Goal: Use online tool/utility: Use online tool/utility

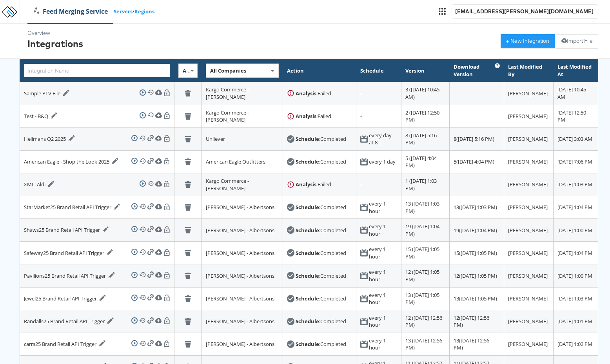
click at [92, 71] on input "text" at bounding box center [97, 71] width 146 height 14
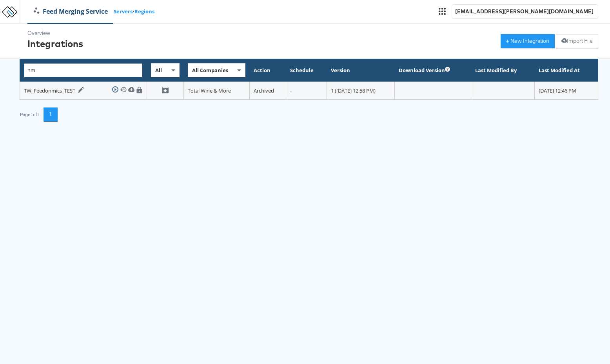
type input "n"
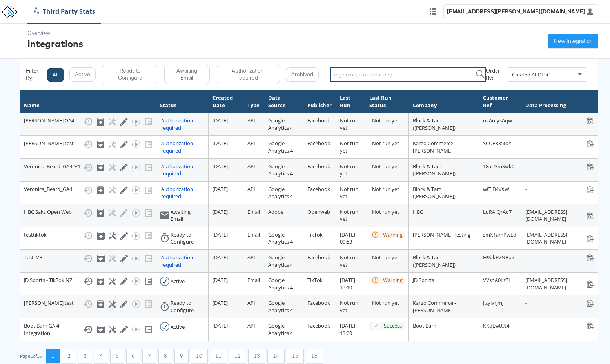
click at [341, 73] on input "search" at bounding box center [408, 74] width 156 height 14
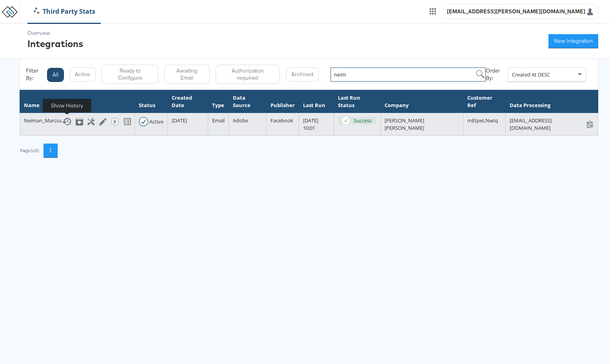
type input "neim"
click at [68, 120] on icon at bounding box center [66, 121] width 9 height 9
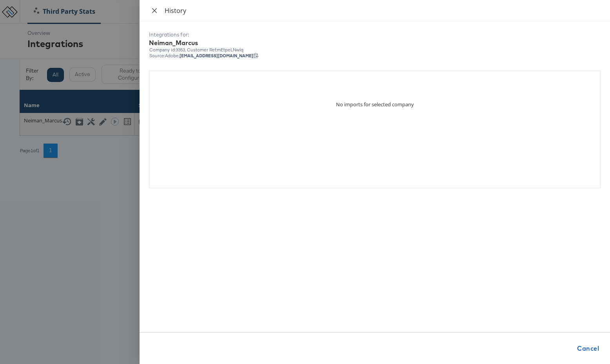
click at [153, 11] on icon "close" at bounding box center [154, 10] width 5 height 5
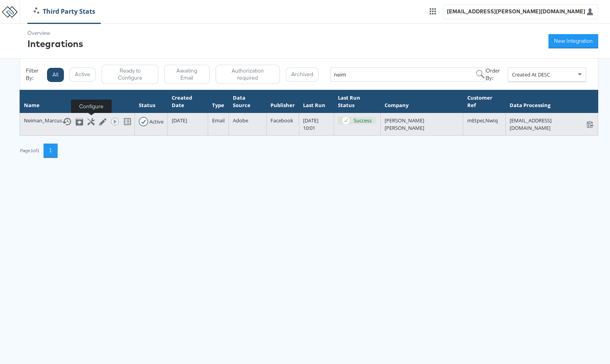
click at [91, 121] on icon at bounding box center [90, 121] width 7 height 7
click at [92, 122] on icon at bounding box center [90, 121] width 7 height 7
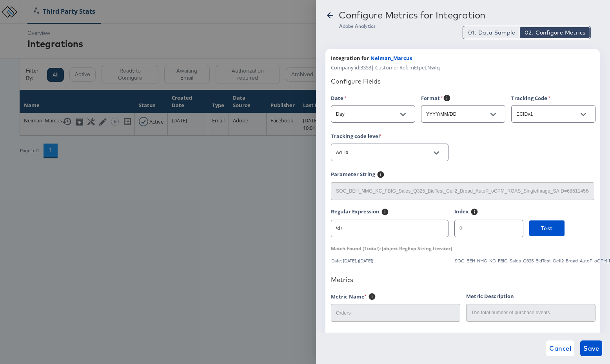
scroll to position [322, 0]
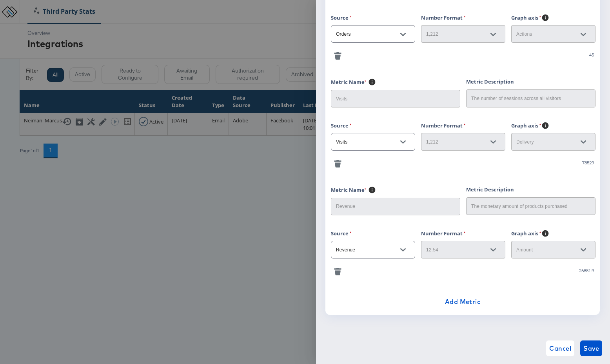
click at [435, 151] on div "1,212" at bounding box center [463, 141] width 84 height 21
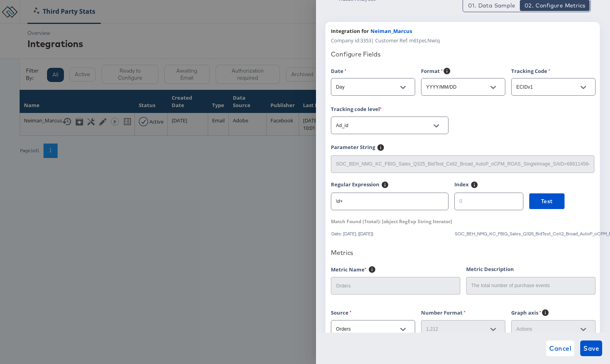
scroll to position [0, 0]
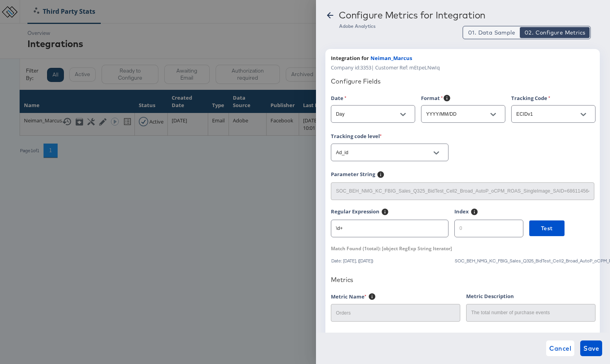
click at [479, 31] on span "01. Data Sample" at bounding box center [491, 33] width 47 height 8
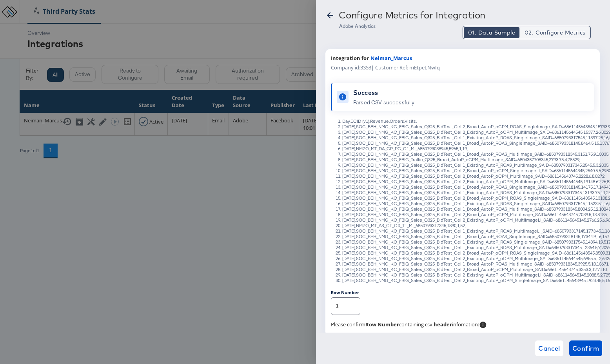
click at [551, 29] on span "02. Configure Metrics" at bounding box center [555, 33] width 61 height 8
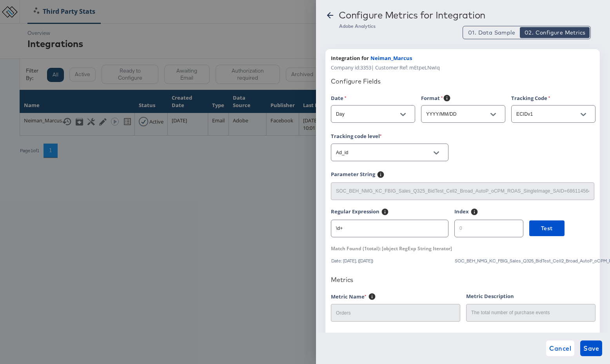
click at [493, 26] on div "01. Data Sample 02. Configure Metrics" at bounding box center [527, 32] width 128 height 13
click at [496, 33] on span "01. Data Sample" at bounding box center [491, 33] width 47 height 8
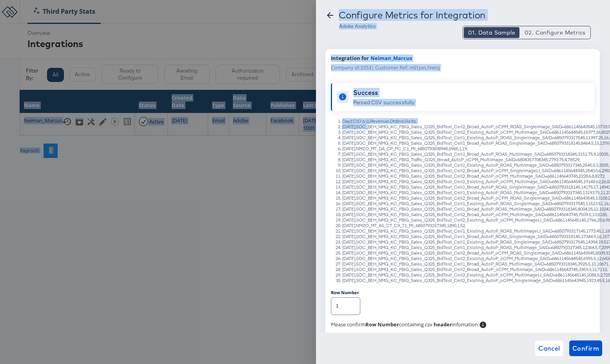
drag, startPoint x: 367, startPoint y: 127, endPoint x: 610, endPoint y: 128, distance: 243.1
click at [610, 128] on html "Third Party Stats tess.jose@kargo.com Overview Integrations New Integration Fil…" at bounding box center [305, 84] width 610 height 169
click at [547, 31] on span "02. Configure Metrics" at bounding box center [555, 33] width 61 height 8
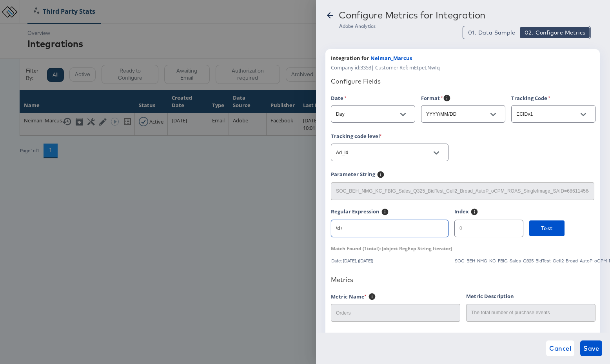
click at [348, 228] on input "\d+" at bounding box center [389, 225] width 117 height 17
drag, startPoint x: 342, startPoint y: 228, endPoint x: 322, endPoint y: 225, distance: 20.3
click at [323, 225] on div "Configure Metrics for Integration Adobe Analytics 01. Data Sample 02. Configure…" at bounding box center [463, 182] width 294 height 364
paste input "SAID=(\d+)"
click at [411, 231] on input "SAID=(\d+)" at bounding box center [389, 225] width 117 height 17
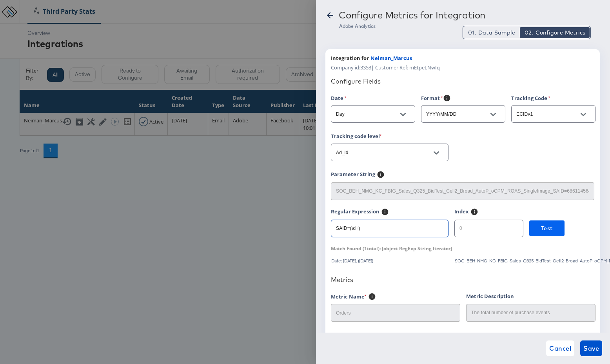
type input "SAID=(\d+)"
click at [541, 226] on span "Test" at bounding box center [547, 228] width 12 height 10
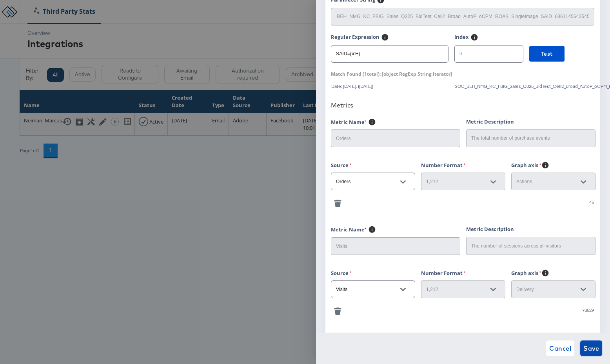
click at [593, 349] on span "Save" at bounding box center [591, 348] width 16 height 11
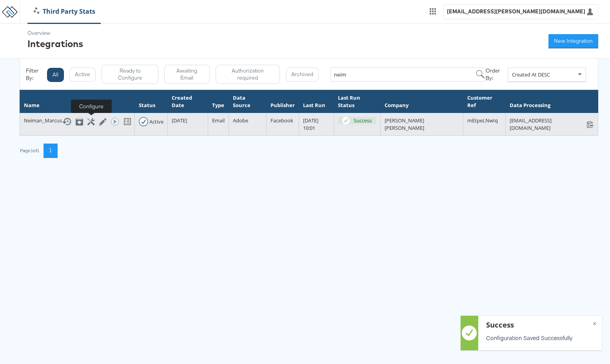
click at [89, 120] on icon at bounding box center [90, 121] width 7 height 7
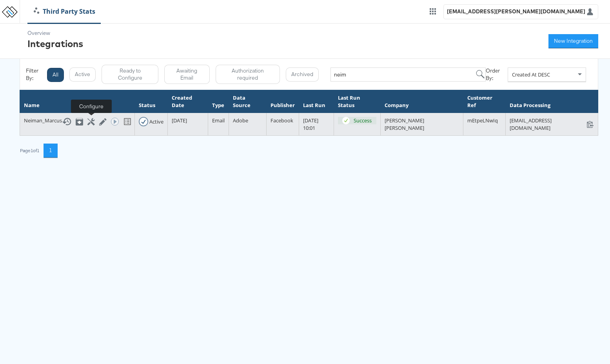
click at [91, 120] on icon at bounding box center [90, 121] width 7 height 7
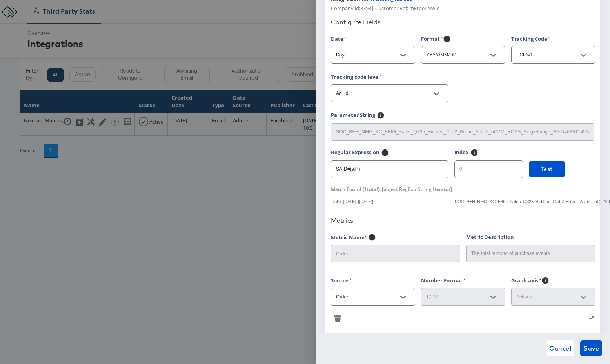
scroll to position [53, 0]
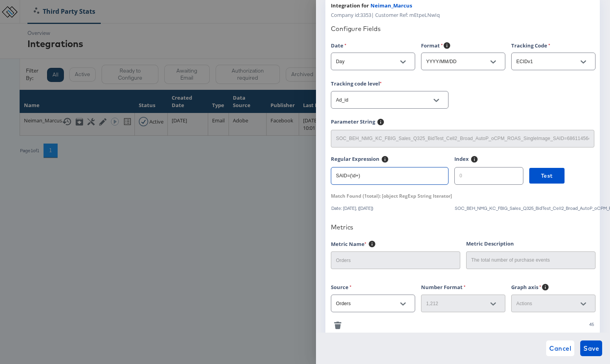
click at [379, 176] on input "SAID=(\d+)" at bounding box center [389, 172] width 117 height 17
type input "S"
type input "\"
click at [356, 176] on input "text" at bounding box center [389, 172] width 117 height 17
paste input "\d+[^X]"
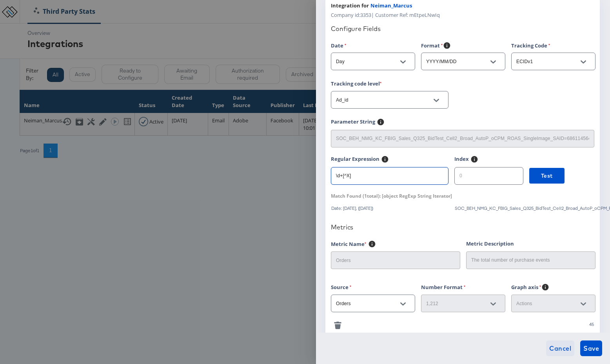
type input "\d+[^X]"
click at [555, 352] on span "Cancel" at bounding box center [560, 348] width 22 height 11
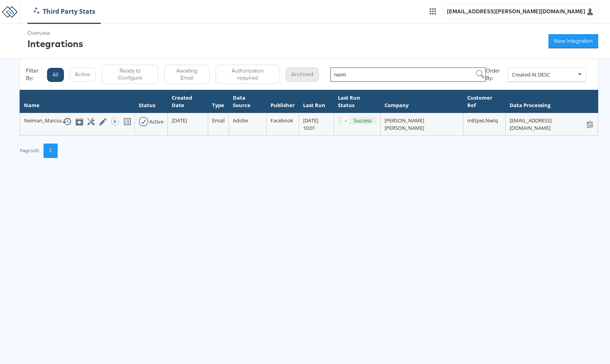
drag, startPoint x: 357, startPoint y: 76, endPoint x: 300, endPoint y: 75, distance: 56.5
click at [300, 75] on div "Filter By: All Active Ready to Configure Awaiting Email Authorization required …" at bounding box center [309, 74] width 566 height 19
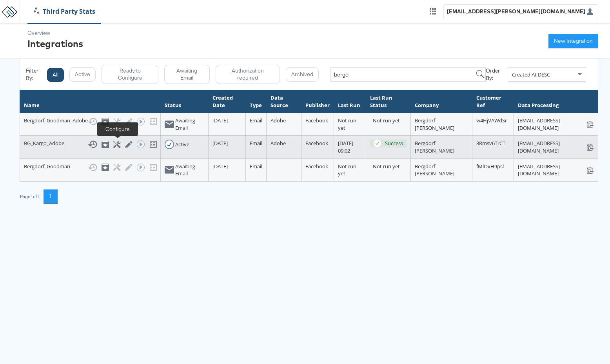
click at [115, 143] on icon at bounding box center [116, 144] width 7 height 7
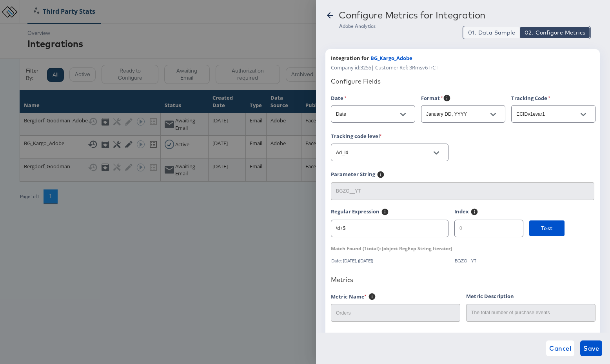
click at [490, 31] on span "01. Data Sample" at bounding box center [491, 33] width 47 height 8
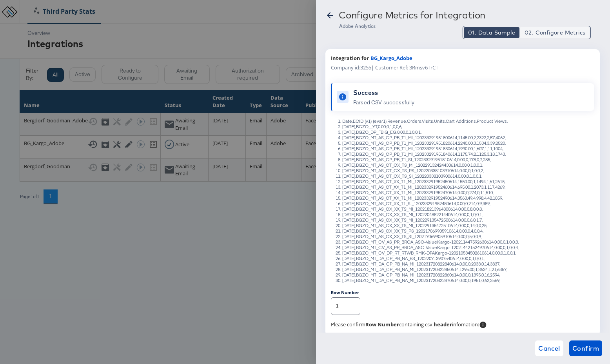
click at [555, 32] on span "02. Configure Metrics" at bounding box center [555, 33] width 61 height 8
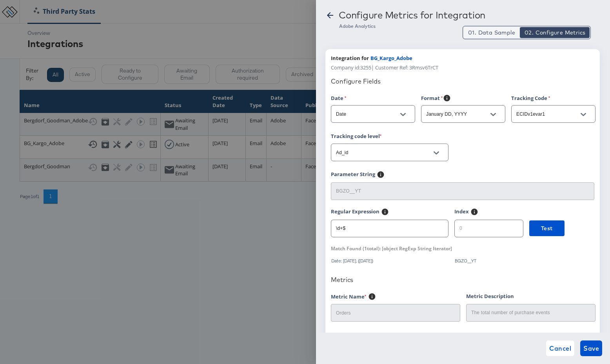
click at [503, 33] on span "01. Data Sample" at bounding box center [491, 33] width 47 height 8
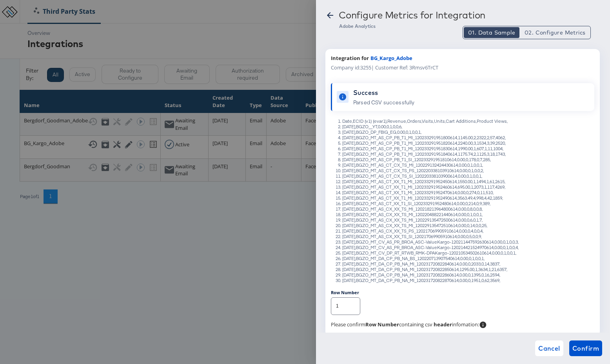
drag, startPoint x: 510, startPoint y: 170, endPoint x: 369, endPoint y: 169, distance: 141.1
click at [369, 170] on li "August 31, 2025,BGZO_MT_AS_CT_CX_TS_PS_120220338103910614,0.00,0,1,0,0,2," at bounding box center [470, 170] width 256 height 5
drag, startPoint x: 343, startPoint y: 171, endPoint x: 441, endPoint y: 185, distance: 99.4
click at [516, 170] on li "August 31, 2025,BGZO_MT_AS_CT_CX_TS_PS_120220338103910614,0.00,0,1,0,0,2," at bounding box center [470, 170] width 256 height 5
click at [52, 150] on div at bounding box center [305, 182] width 610 height 364
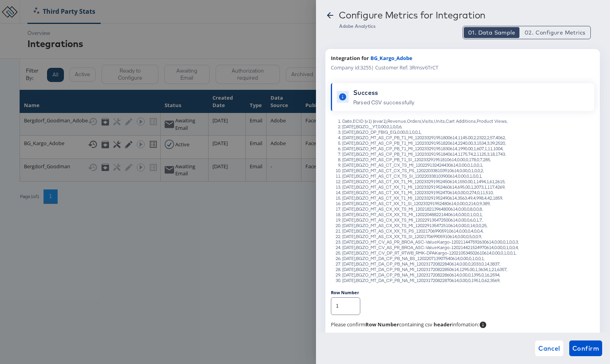
click at [329, 15] on icon at bounding box center [330, 15] width 6 height 6
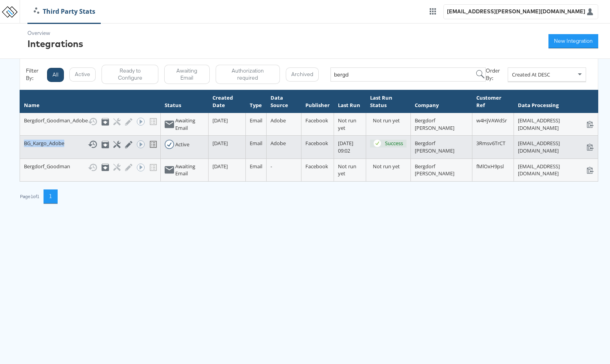
drag, startPoint x: 67, startPoint y: 141, endPoint x: 23, endPoint y: 140, distance: 43.9
click at [23, 140] on td "BG_Kargo_Adobe Show History Archive Configure Edit Integration Run ACE Workflow…" at bounding box center [90, 147] width 141 height 23
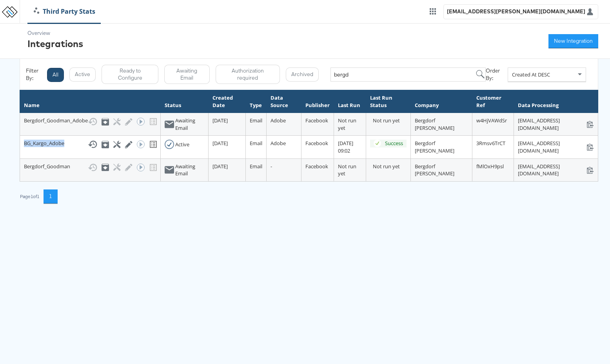
copy div "BG_Kargo_Adobe"
drag, startPoint x: 363, startPoint y: 78, endPoint x: 367, endPoint y: 75, distance: 5.0
click at [363, 78] on input "bergd" at bounding box center [408, 74] width 156 height 14
drag, startPoint x: 369, startPoint y: 74, endPoint x: 318, endPoint y: 74, distance: 51.4
click at [318, 74] on div "Filter By: All Active Ready to Configure Awaiting Email Authorization required …" at bounding box center [309, 74] width 566 height 19
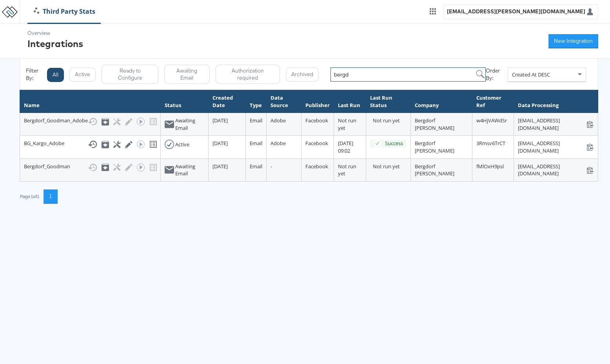
paste input "BG_Kargo_Adobe"
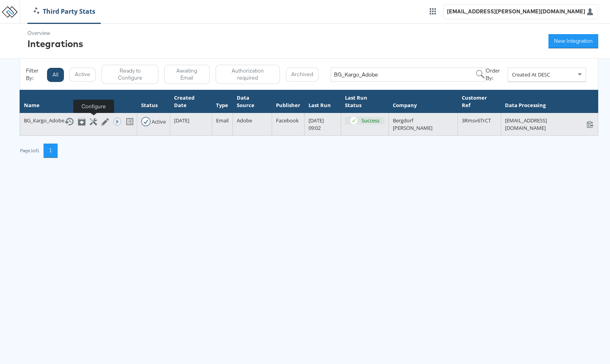
click at [93, 121] on icon at bounding box center [93, 121] width 7 height 7
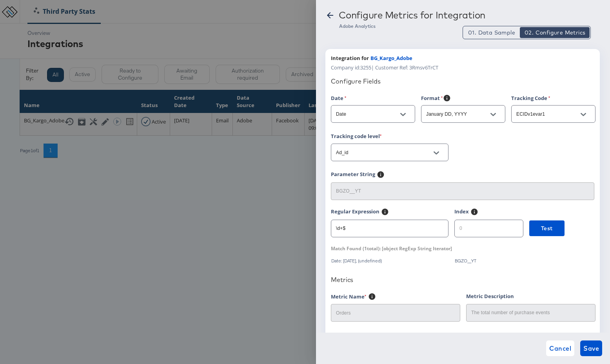
click at [93, 123] on div at bounding box center [305, 182] width 610 height 364
click at [327, 15] on icon at bounding box center [330, 15] width 6 height 6
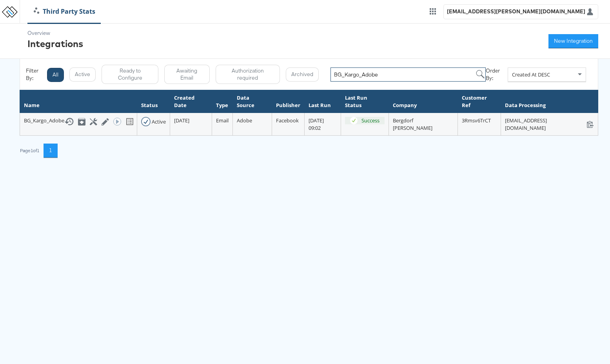
drag, startPoint x: 389, startPoint y: 79, endPoint x: 285, endPoint y: 65, distance: 104.9
click at [285, 65] on div "Filter By: All Active Ready to Configure Awaiting Email Authorization required …" at bounding box center [309, 74] width 566 height 19
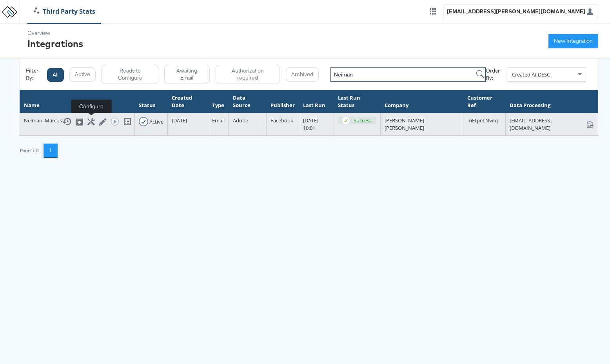
type input "Neiman"
click at [89, 122] on icon at bounding box center [90, 121] width 7 height 7
click at [93, 122] on icon at bounding box center [90, 121] width 7 height 7
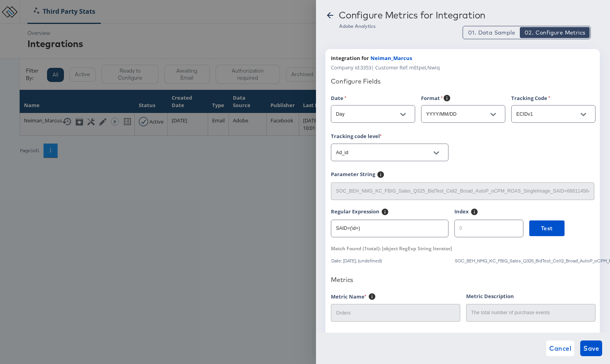
click at [91, 120] on div at bounding box center [305, 182] width 610 height 364
drag, startPoint x: 330, startPoint y: 16, endPoint x: 320, endPoint y: 22, distance: 11.6
click at [330, 16] on icon at bounding box center [329, 15] width 9 height 9
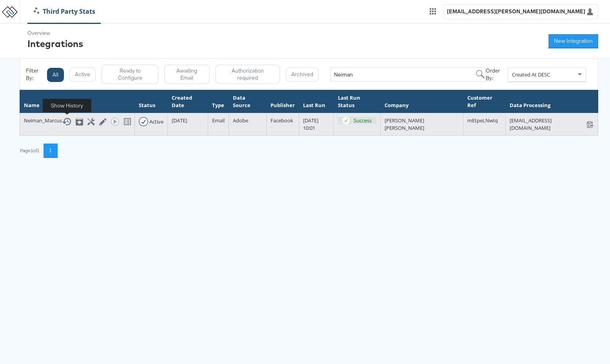
click at [64, 123] on icon at bounding box center [66, 121] width 9 height 9
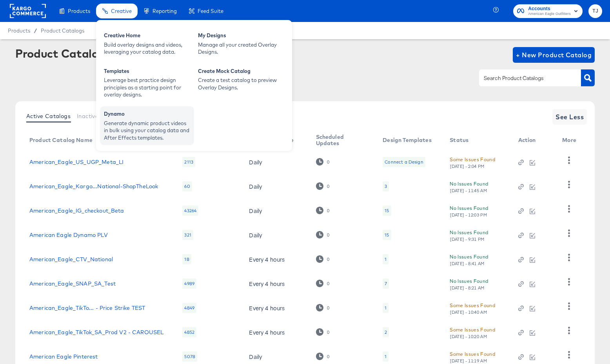
click at [135, 126] on div "Generate dynamic product videos in bulk using your catalog data and After Effec…" at bounding box center [147, 131] width 86 height 22
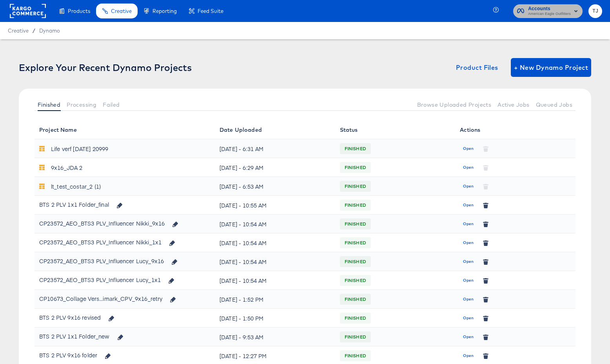
click at [575, 11] on icon "button" at bounding box center [575, 11] width 3 height 2
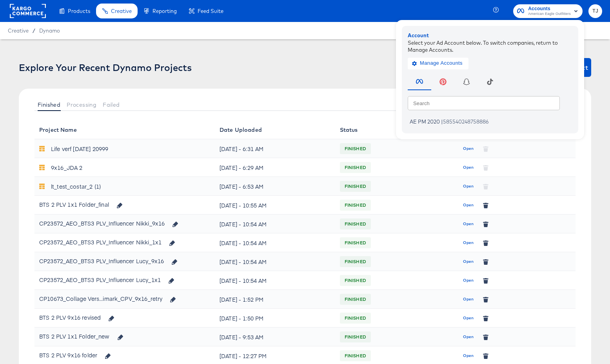
click at [25, 11] on rect at bounding box center [28, 11] width 36 height 14
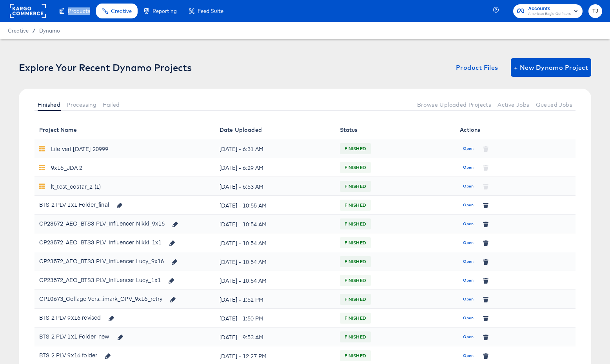
click at [25, 11] on rect at bounding box center [28, 11] width 36 height 14
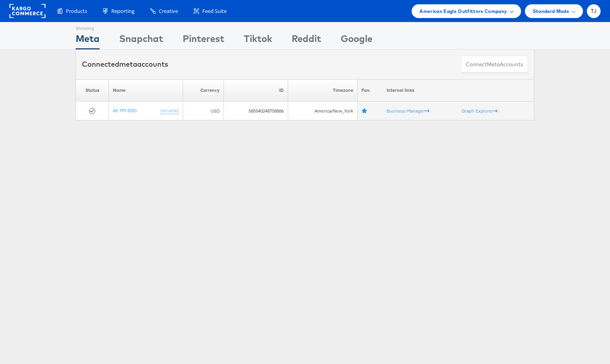
click at [509, 9] on div "American Eagle Outfitters Company" at bounding box center [465, 11] width 93 height 8
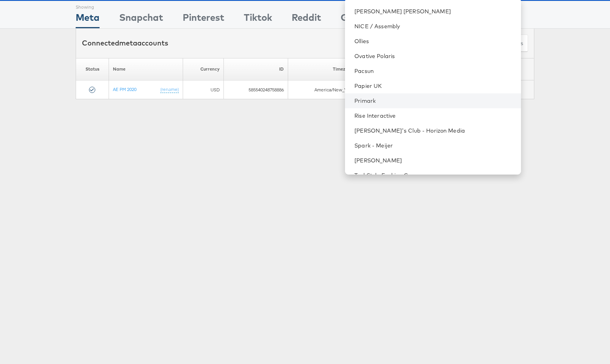
scroll to position [946, 0]
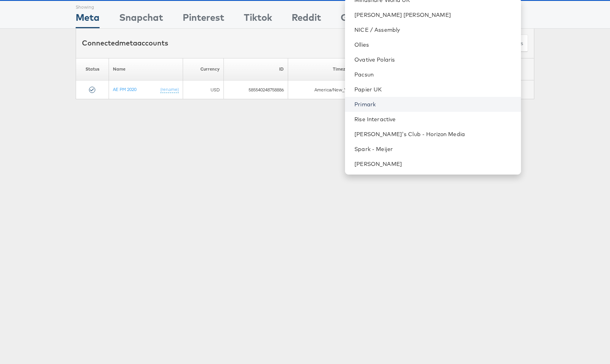
click at [418, 105] on link "Primark" at bounding box center [434, 104] width 160 height 8
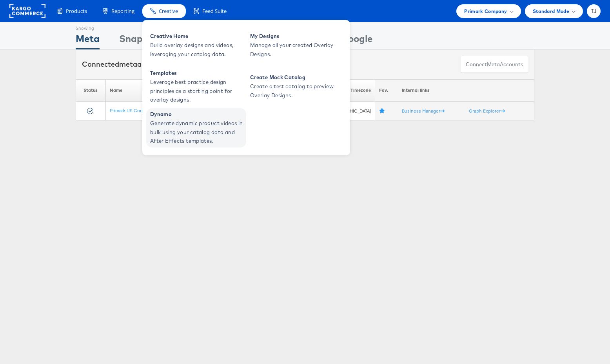
click at [171, 118] on span "Dynamo" at bounding box center [197, 114] width 94 height 9
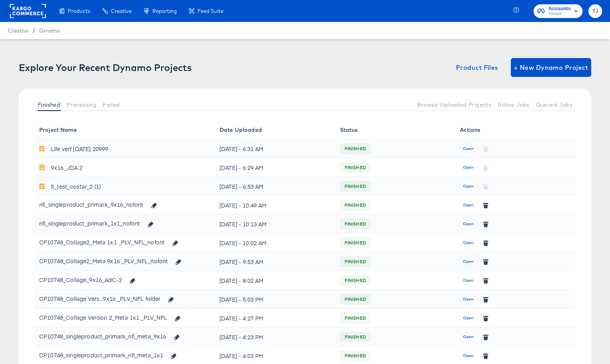
scroll to position [192, 0]
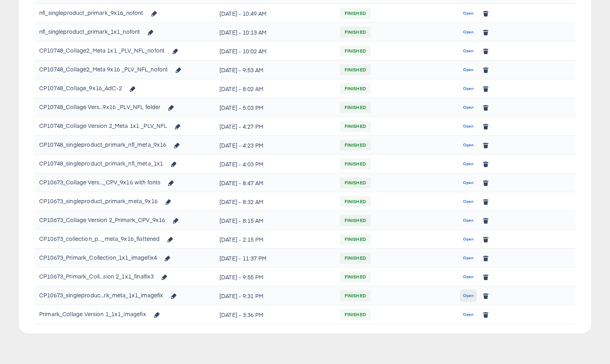
click at [470, 296] on span "Open" at bounding box center [468, 295] width 11 height 7
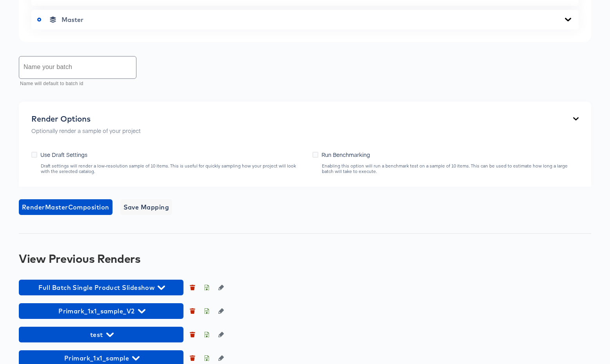
scroll to position [523, 0]
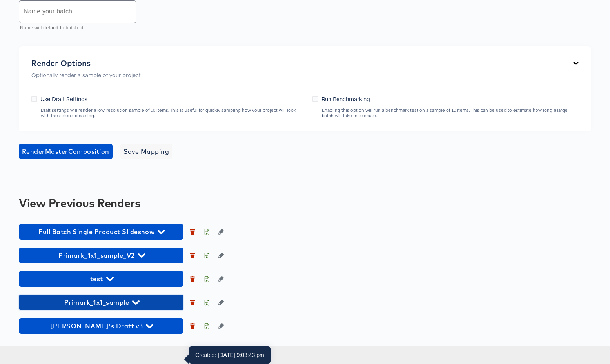
click at [139, 305] on icon "button" at bounding box center [135, 302] width 7 height 4
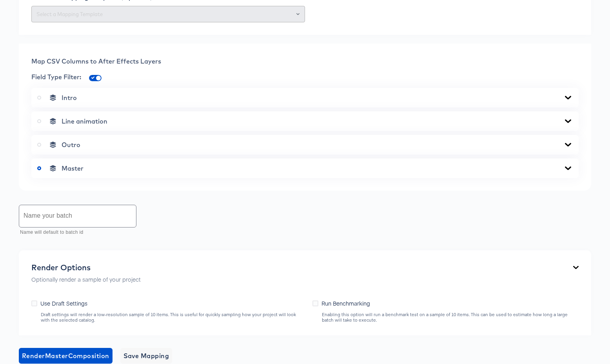
scroll to position [280, 0]
click at [566, 172] on icon at bounding box center [567, 169] width 9 height 6
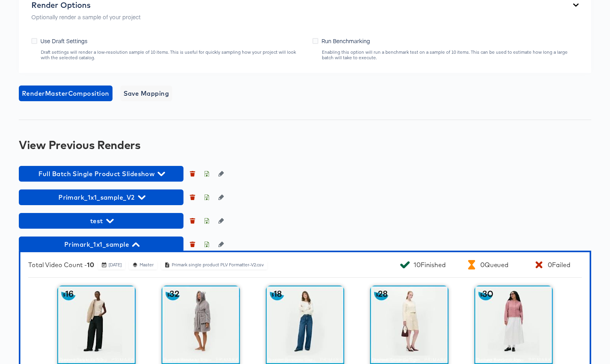
scroll to position [1100, 0]
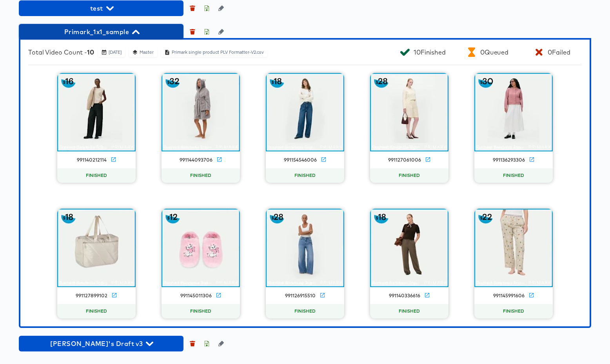
click at [136, 31] on icon "button" at bounding box center [135, 32] width 7 height 4
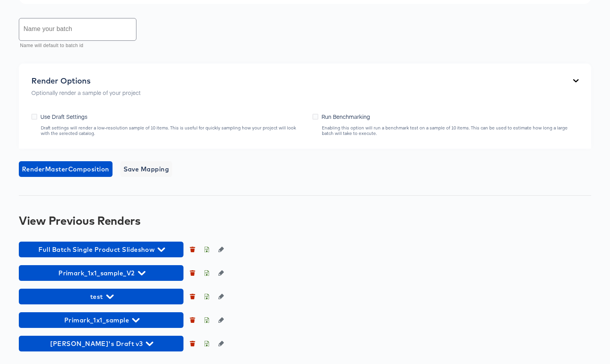
scroll to position [812, 0]
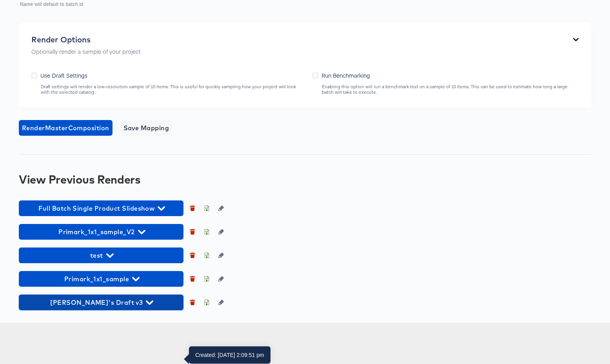
click at [146, 306] on icon "button" at bounding box center [149, 302] width 7 height 7
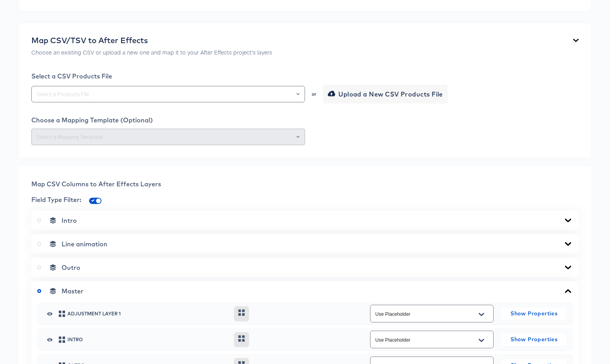
scroll to position [158, 0]
click at [298, 95] on icon "Open" at bounding box center [297, 93] width 3 height 3
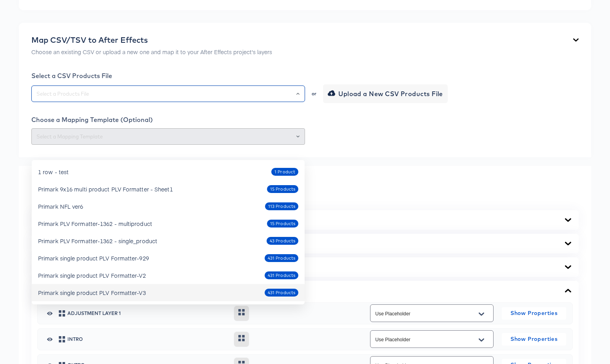
click at [174, 295] on div "Primark single product PLV Formatter-V3 431 Products" at bounding box center [168, 292] width 260 height 13
type input "Primark single product PLV Formatter-V3"
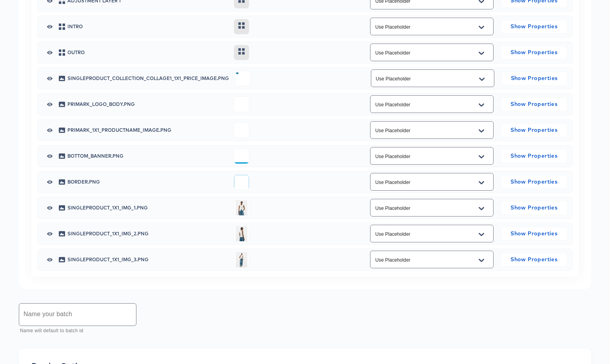
scroll to position [532, 0]
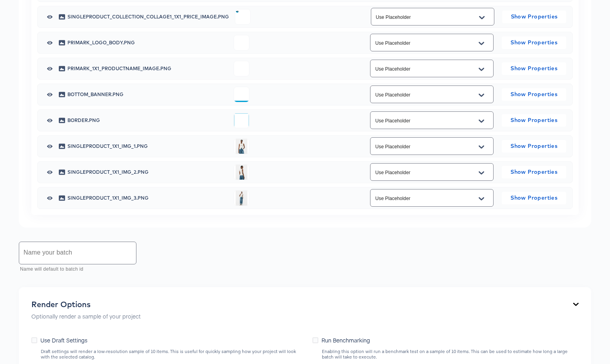
click at [482, 150] on icon "Open" at bounding box center [481, 147] width 5 height 6
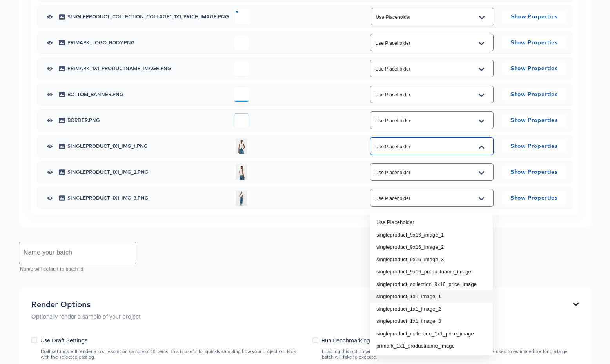
click at [453, 299] on li "singleproduct_1x1_image_1" at bounding box center [431, 296] width 123 height 13
type input "singleproduct_1x1_image_1"
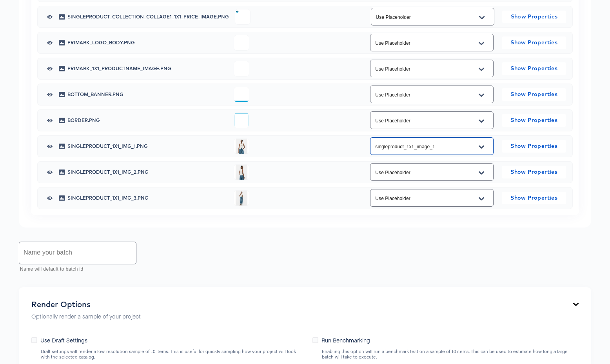
click at [480, 174] on icon "Open" at bounding box center [481, 172] width 5 height 3
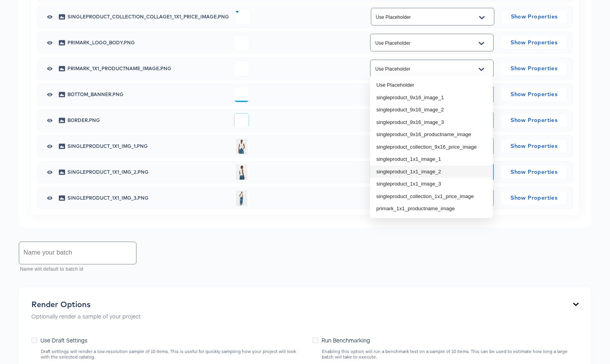
click at [449, 170] on li "singleproduct_1x1_image_2" at bounding box center [431, 171] width 123 height 13
type input "singleproduct_1x1_image_2"
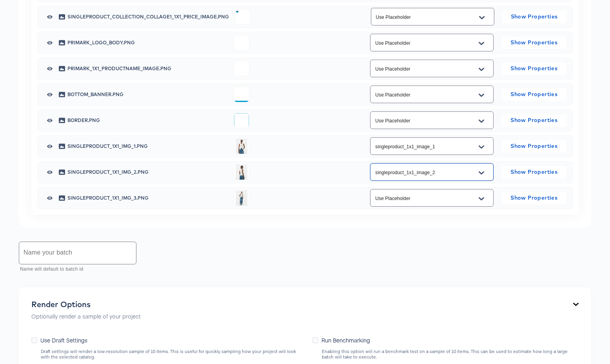
click at [484, 205] on button "Open" at bounding box center [482, 198] width 12 height 13
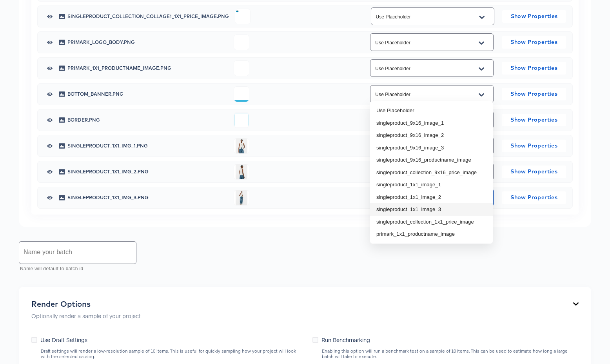
click at [449, 211] on li "singleproduct_1x1_image_3" at bounding box center [431, 209] width 123 height 13
type input "singleproduct_1x1_image_3"
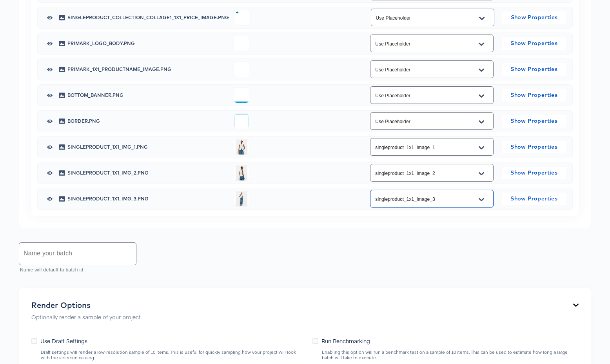
click at [480, 73] on icon "Open" at bounding box center [481, 70] width 5 height 6
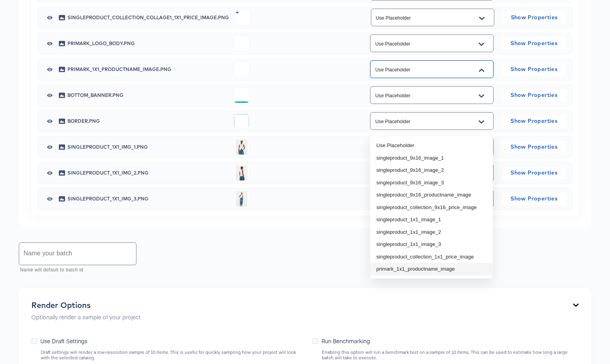
click at [459, 271] on li "primark_1x1_productname_image" at bounding box center [431, 269] width 123 height 13
type input "primark_1x1_productname_image"
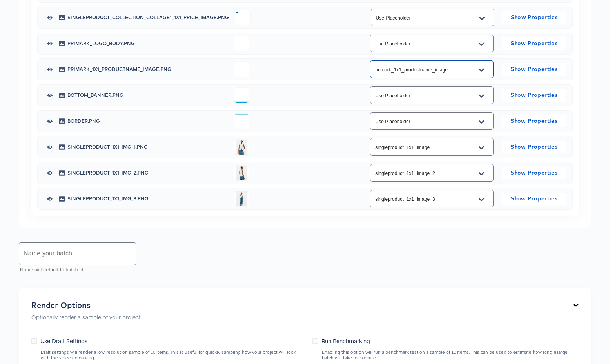
scroll to position [528, 0]
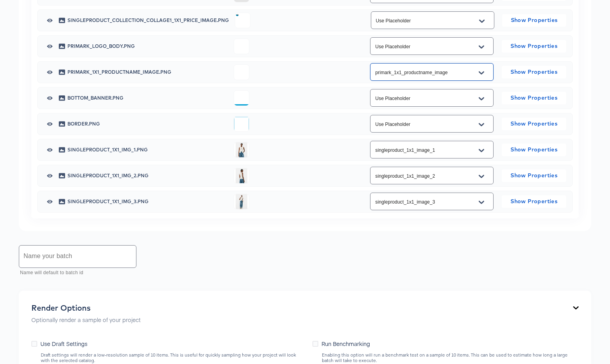
click at [482, 22] on icon "Open" at bounding box center [481, 20] width 5 height 3
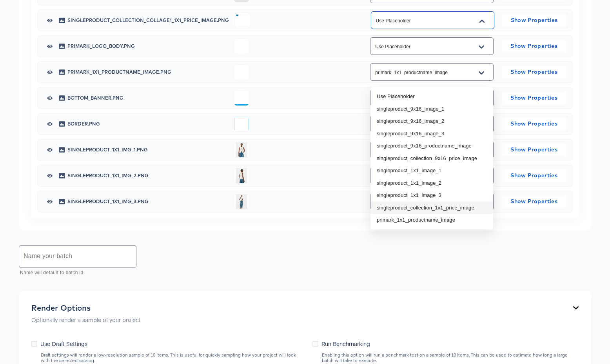
click at [455, 207] on li "singleproduct_collection_1x1_price_image" at bounding box center [431, 208] width 123 height 13
type input "singleproduct_collection_1x1_price_image"
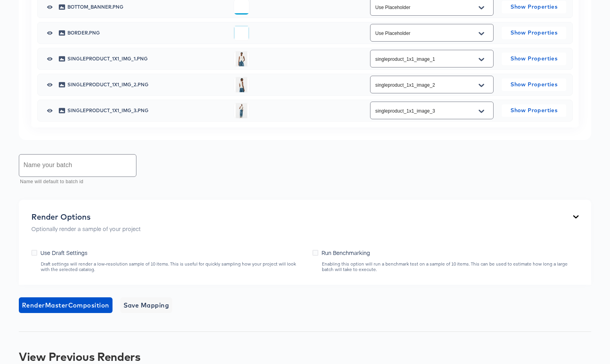
scroll to position [617, 0]
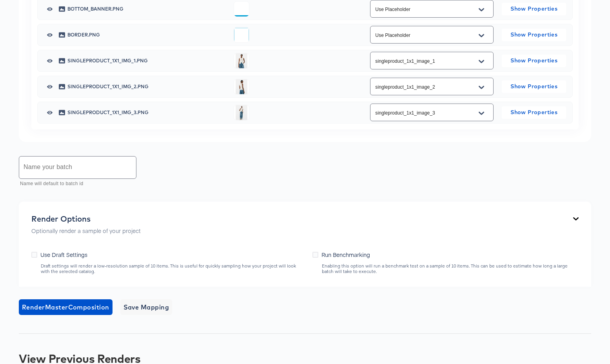
click at [87, 178] on input "text" at bounding box center [77, 167] width 117 height 22
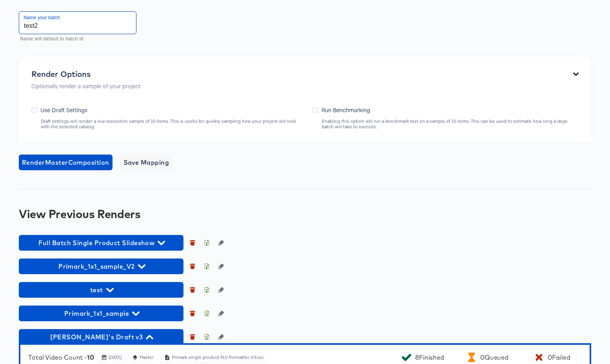
scroll to position [767, 0]
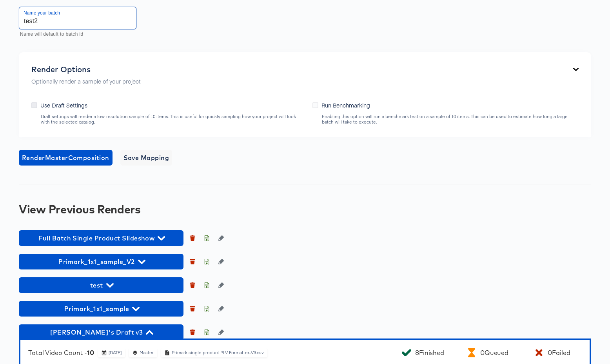
type input "test2"
drag, startPoint x: 34, startPoint y: 162, endPoint x: 40, endPoint y: 171, distance: 11.3
click at [34, 108] on icon at bounding box center [34, 105] width 6 height 6
click at [0, 0] on input "Use Draft Settings" at bounding box center [0, 0] width 0 height 0
click at [60, 163] on span "Render Master Composition" at bounding box center [65, 157] width 87 height 11
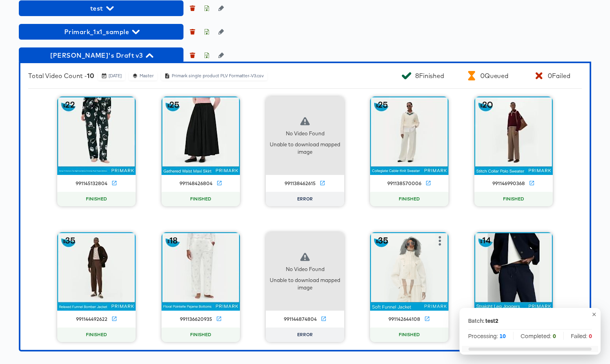
scroll to position [1122, 0]
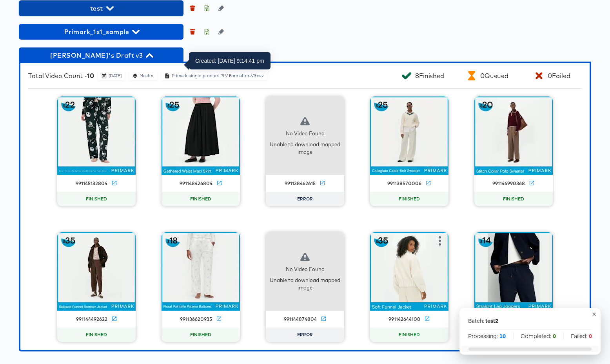
click at [107, 7] on icon "button" at bounding box center [109, 8] width 7 height 7
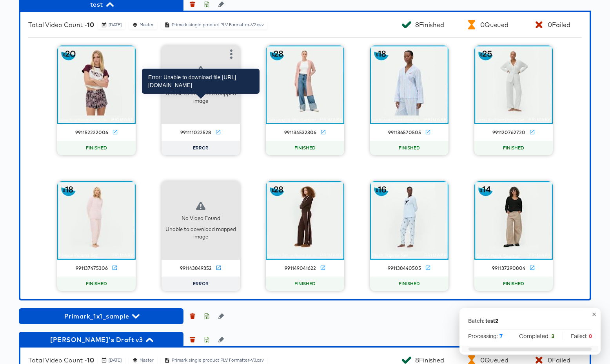
scroll to position [1033, 0]
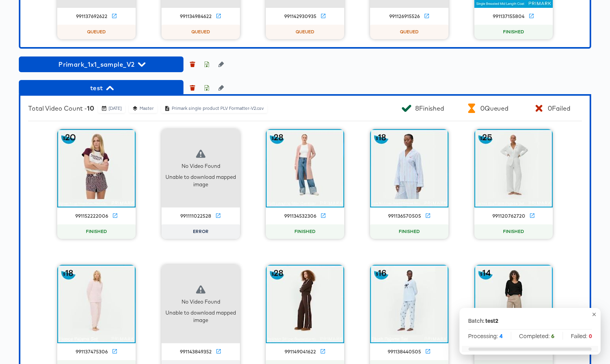
scroll to position [1278, 0]
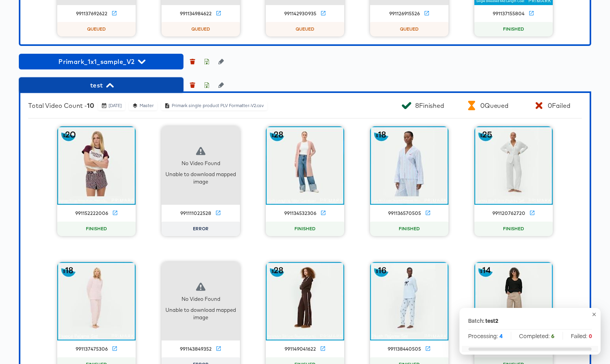
click at [116, 91] on span "test" at bounding box center [101, 85] width 157 height 11
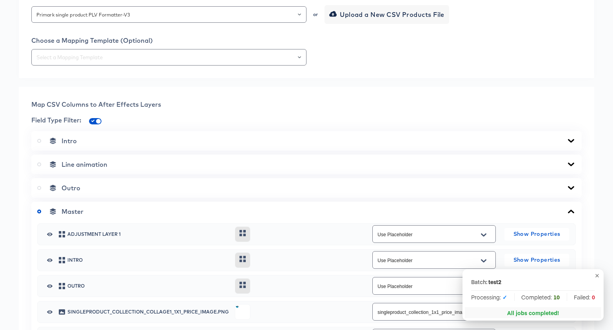
scroll to position [236, 0]
click at [598, 276] on icon "button" at bounding box center [597, 275] width 6 height 6
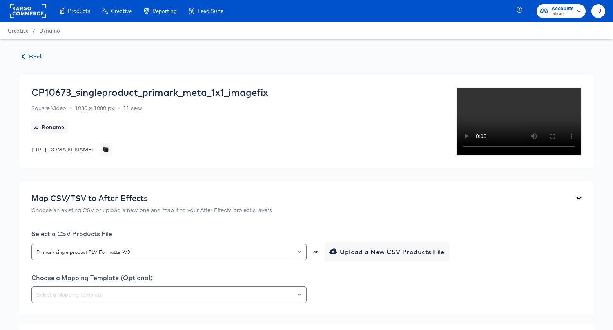
scroll to position [2, 0]
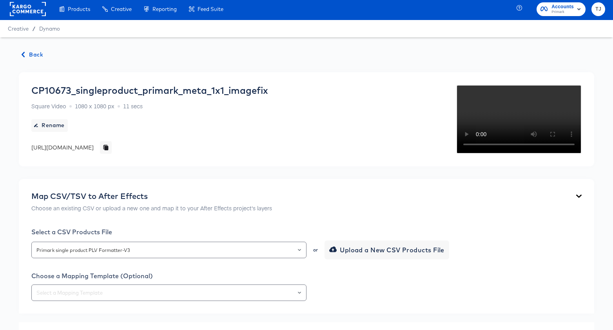
click at [36, 57] on span "Back" at bounding box center [32, 55] width 21 height 10
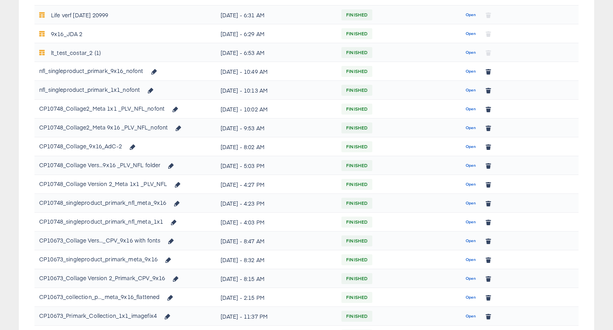
scroll to position [226, 0]
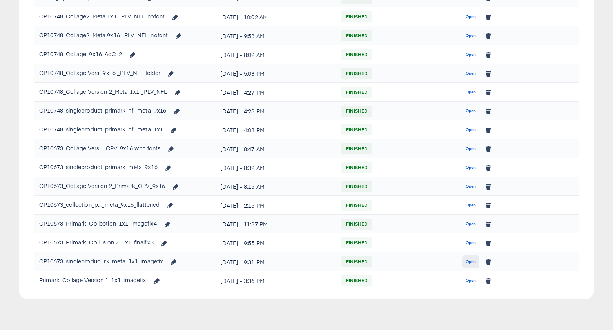
click at [470, 261] on span "Open" at bounding box center [471, 261] width 11 height 7
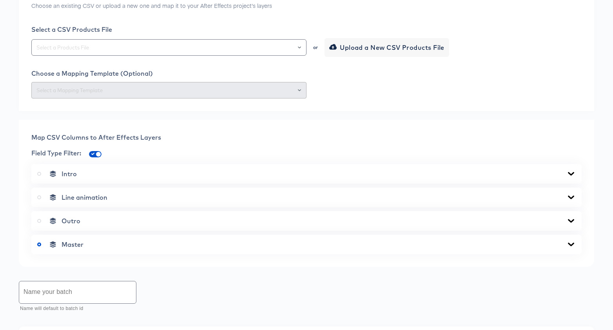
scroll to position [177, 0]
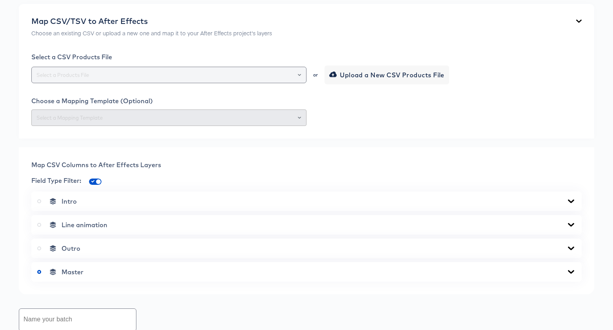
click at [300, 76] on icon "Open" at bounding box center [299, 75] width 3 height 2
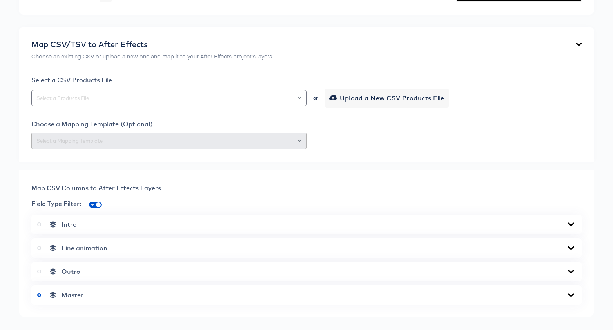
scroll to position [154, 0]
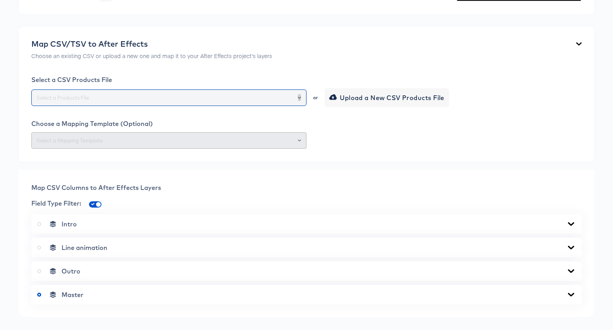
click at [300, 99] on icon "Open" at bounding box center [299, 97] width 3 height 3
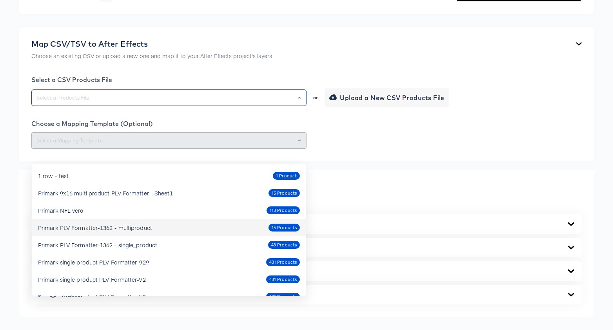
scroll to position [13, 0]
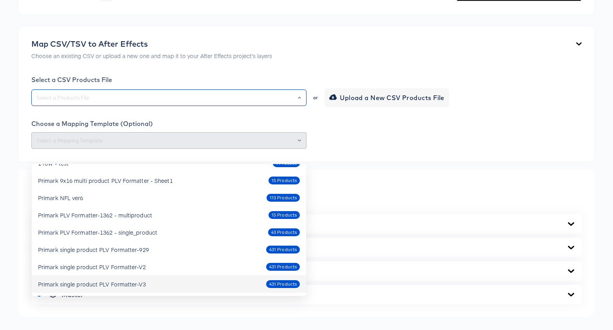
click at [170, 285] on div "Primark single product PLV Formatter-V3 431 Products" at bounding box center [169, 284] width 262 height 13
type input "Primark single product PLV Formatter-V3"
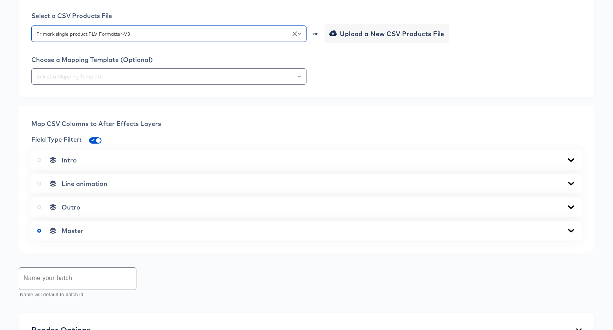
scroll to position [219, 0]
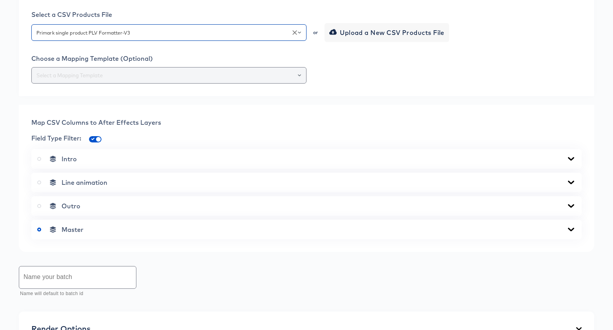
click at [300, 77] on icon "Open" at bounding box center [299, 75] width 3 height 3
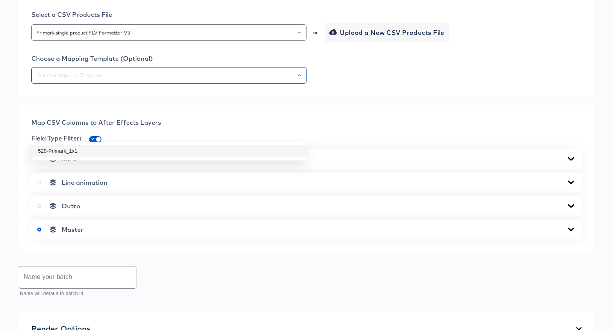
click at [256, 147] on li "529-Primark_1x1" at bounding box center [169, 151] width 274 height 13
type input "529-Primark_1x1"
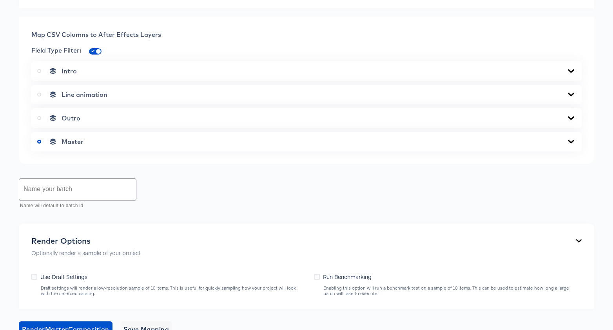
scroll to position [309, 0]
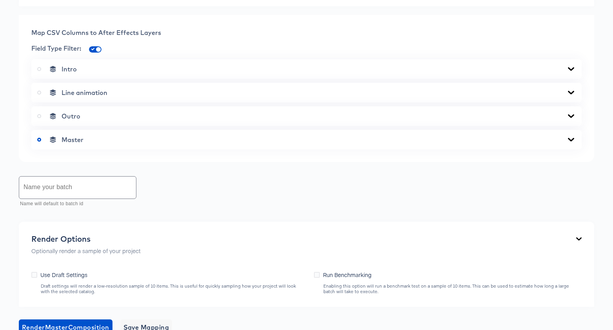
click at [125, 143] on div "Master" at bounding box center [306, 140] width 539 height 8
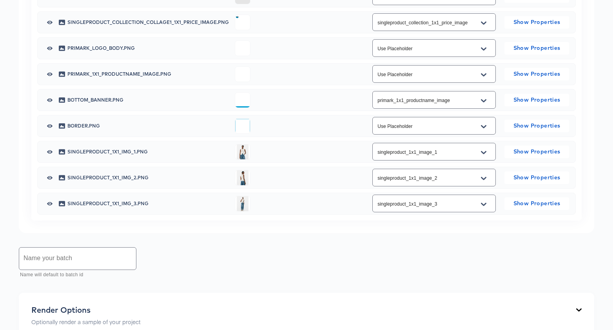
scroll to position [528, 0]
click at [482, 101] on icon "Open" at bounding box center [483, 99] width 5 height 3
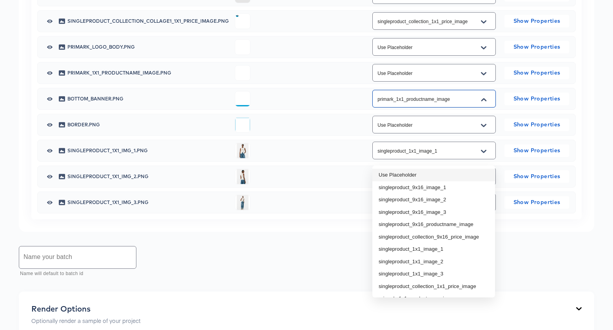
click at [427, 173] on li "Use Placeholder" at bounding box center [433, 175] width 123 height 13
type input "Use Placeholder"
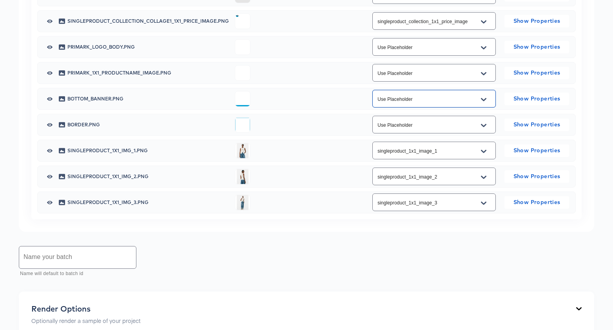
click at [484, 101] on icon "Open" at bounding box center [483, 99] width 5 height 3
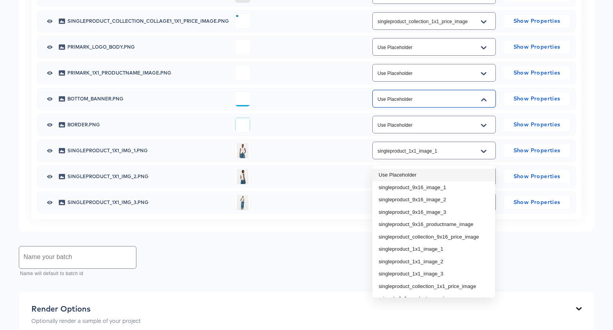
click at [414, 174] on li "Use Placeholder" at bounding box center [433, 175] width 123 height 13
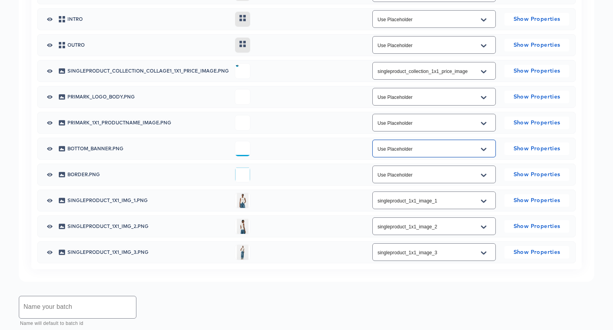
scroll to position [475, 0]
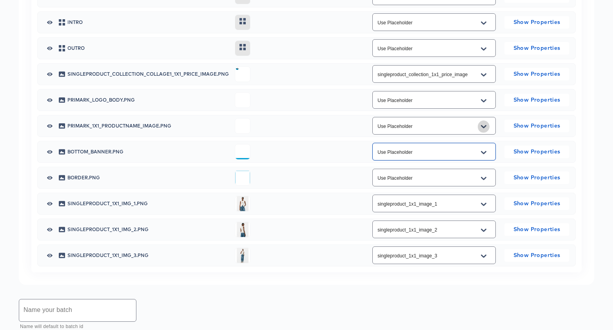
click at [486, 130] on icon "Open" at bounding box center [483, 126] width 5 height 6
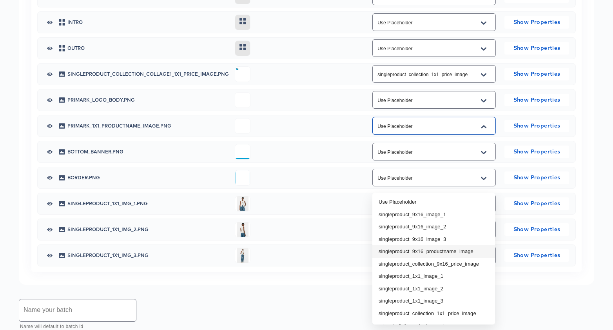
click at [456, 252] on li "singleproduct_9x16_productname_image" at bounding box center [433, 251] width 123 height 13
type input "singleproduct_9x16_productname_image"
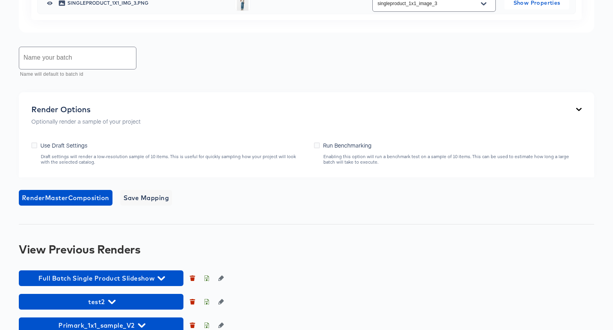
scroll to position [757, 0]
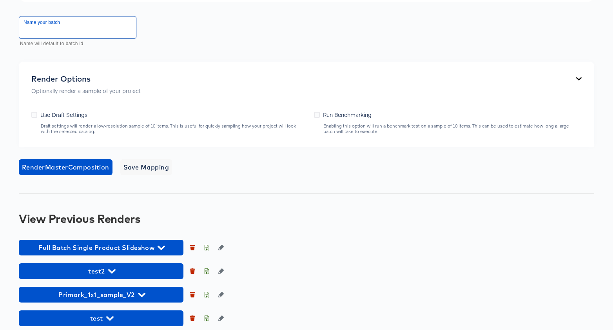
click at [51, 38] on input "text" at bounding box center [77, 27] width 117 height 22
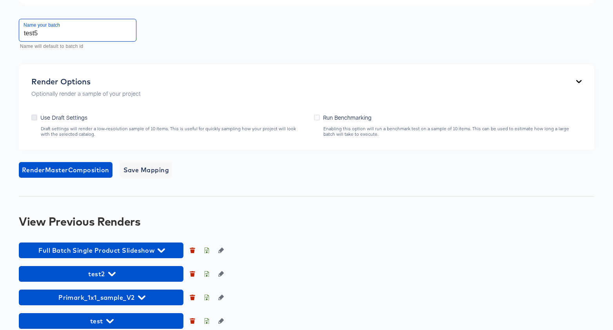
type input "test5"
click at [33, 120] on icon at bounding box center [34, 117] width 6 height 6
click at [0, 0] on input "Use Draft Settings" at bounding box center [0, 0] width 0 height 0
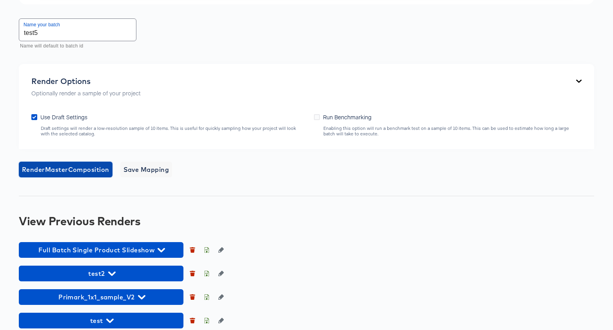
click at [73, 175] on span "Render Master Composition" at bounding box center [65, 169] width 87 height 11
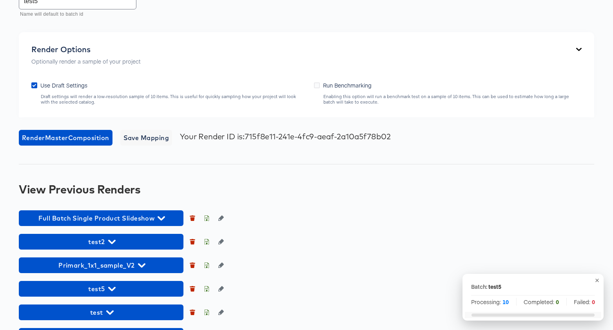
scroll to position [893, 0]
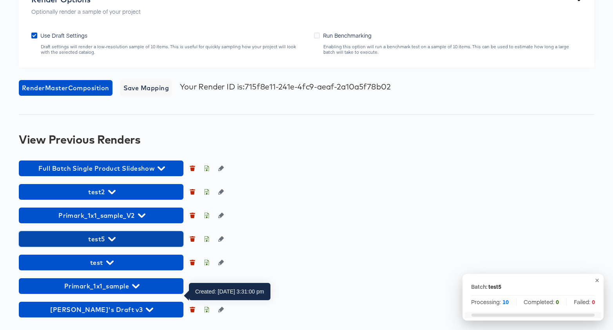
click at [114, 238] on icon "button" at bounding box center [111, 239] width 7 height 4
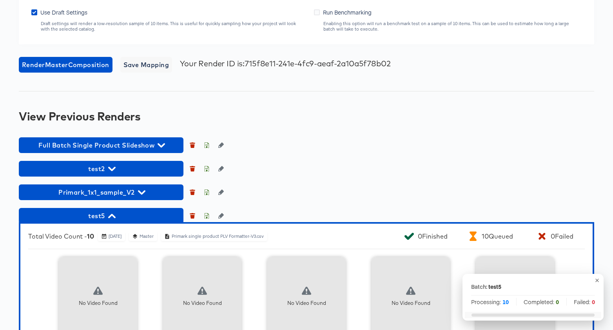
scroll to position [844, 0]
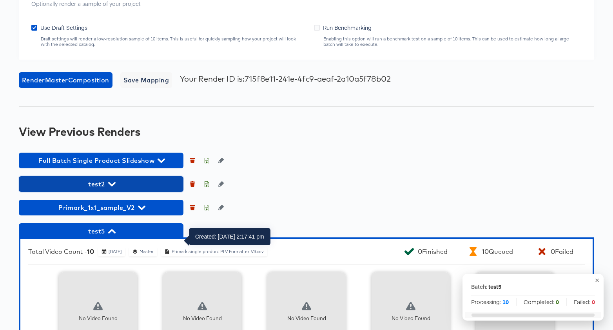
click at [99, 189] on span "test2" at bounding box center [101, 183] width 157 height 11
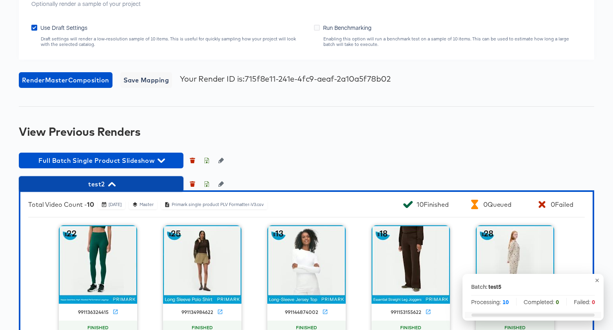
click at [111, 186] on icon "button" at bounding box center [111, 184] width 7 height 4
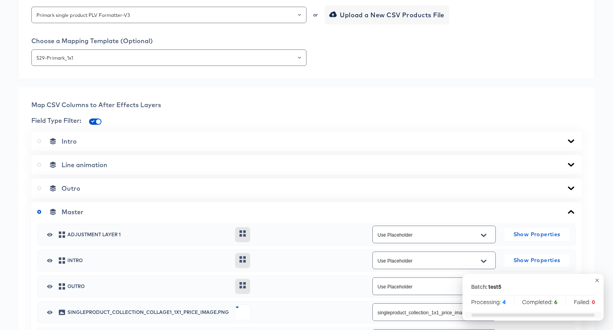
scroll to position [243, 0]
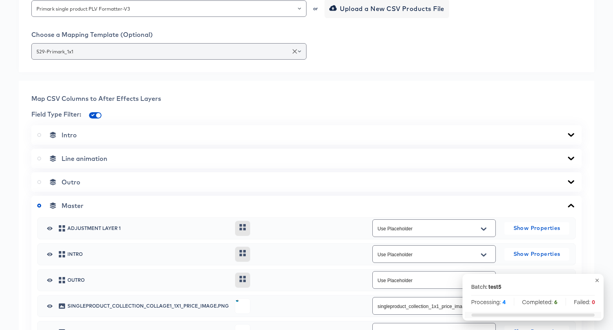
click at [249, 60] on div "529-Primark_1x1" at bounding box center [168, 51] width 275 height 16
type input "Use Placeholder"
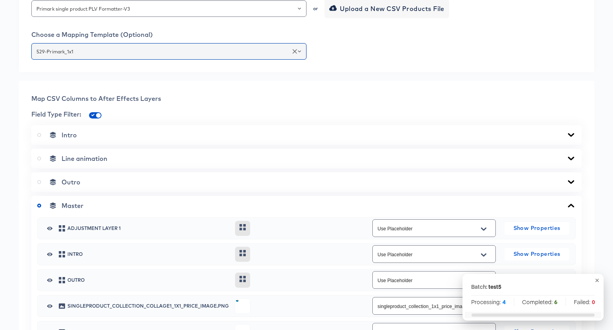
type input "Use Placeholder"
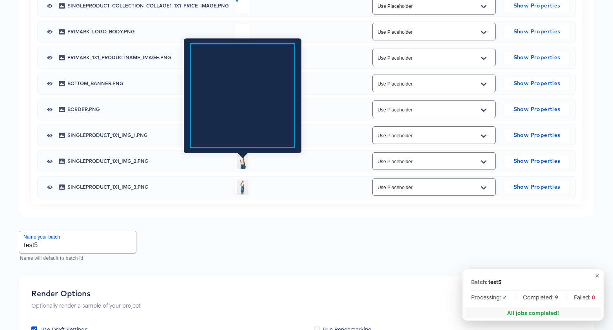
scroll to position [546, 0]
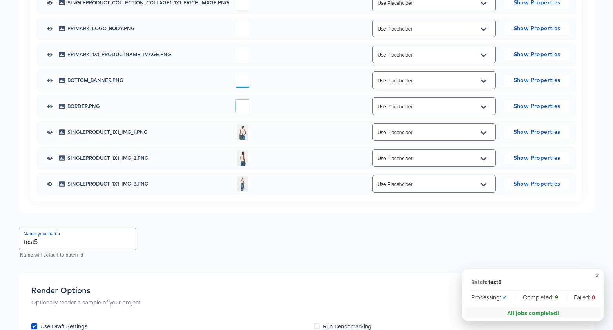
click at [486, 7] on icon "Open" at bounding box center [483, 3] width 5 height 6
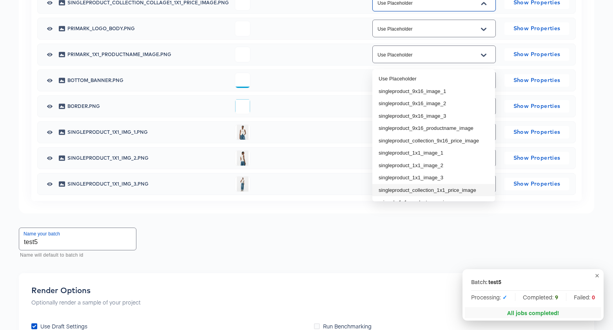
click at [449, 189] on li "singleproduct_collection_1x1_price_image" at bounding box center [433, 190] width 123 height 13
type input "singleproduct_collection_1x1_price_image"
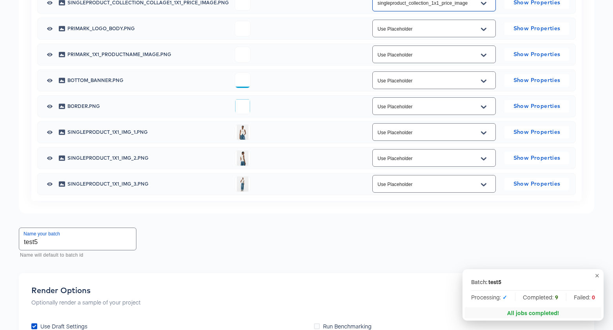
drag, startPoint x: 484, startPoint y: 108, endPoint x: 485, endPoint y: 118, distance: 10.3
click at [484, 58] on icon "Open" at bounding box center [483, 55] width 5 height 6
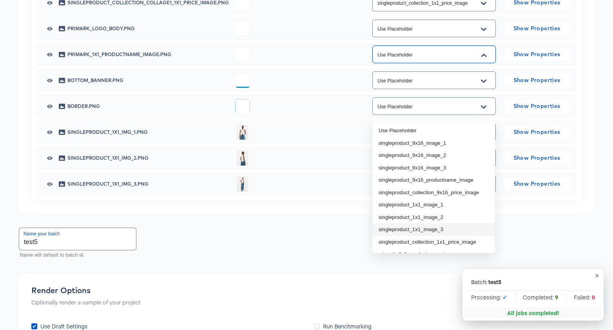
scroll to position [11, 0]
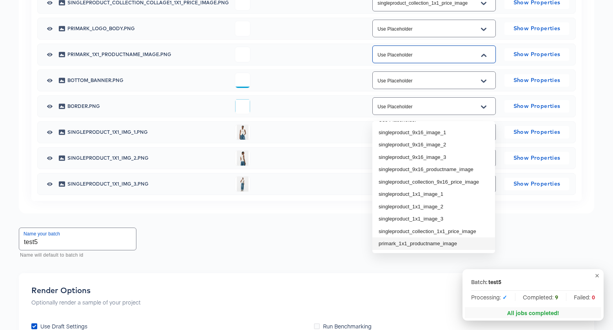
click at [460, 241] on li "primark_1x1_productname_image" at bounding box center [433, 243] width 123 height 13
type input "primark_1x1_productname_image"
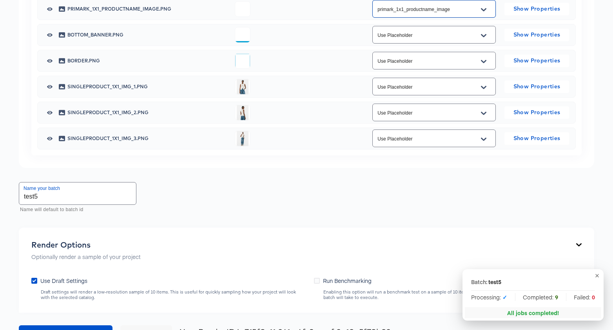
scroll to position [595, 0]
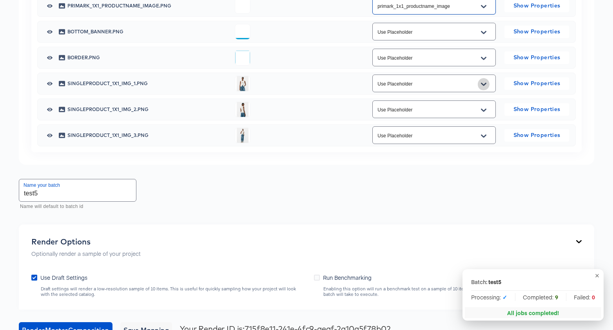
drag, startPoint x: 482, startPoint y: 140, endPoint x: 483, endPoint y: 146, distance: 5.9
click at [482, 85] on icon "Open" at bounding box center [483, 83] width 5 height 3
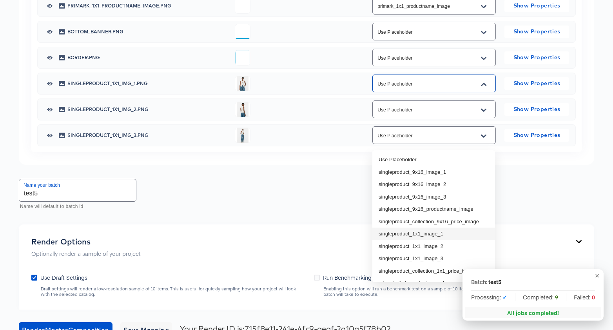
click at [459, 235] on li "singleproduct_1x1_image_1" at bounding box center [433, 233] width 123 height 13
type input "singleproduct_1x1_image_1"
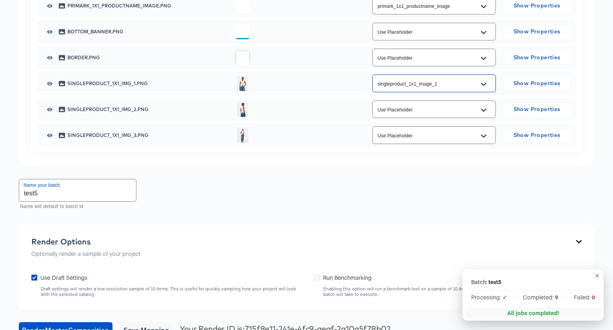
click at [484, 111] on icon "Open" at bounding box center [483, 109] width 5 height 3
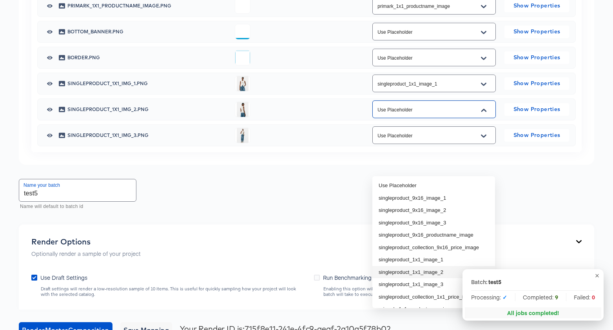
click at [449, 271] on li "singleproduct_1x1_image_2" at bounding box center [433, 272] width 123 height 13
type input "singleproduct_1x1_image_2"
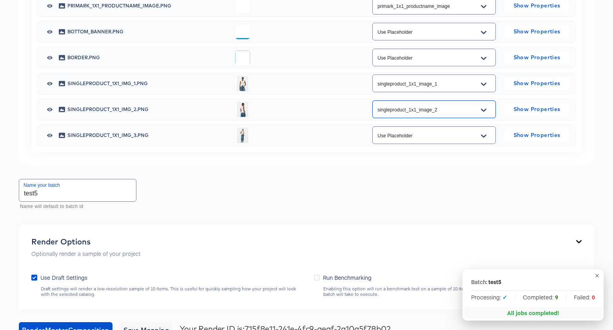
click at [481, 139] on icon "Open" at bounding box center [483, 136] width 5 height 6
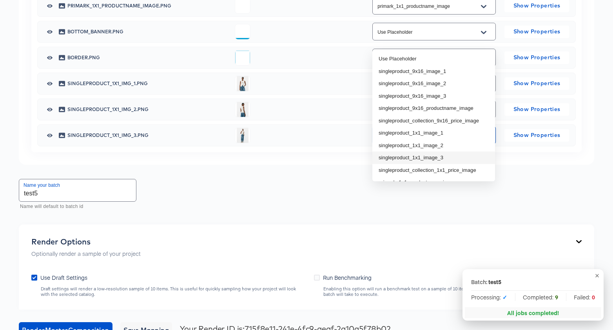
drag, startPoint x: 426, startPoint y: 160, endPoint x: 420, endPoint y: 163, distance: 7.4
click at [426, 160] on li "singleproduct_1x1_image_3" at bounding box center [433, 157] width 123 height 13
type input "singleproduct_1x1_image_3"
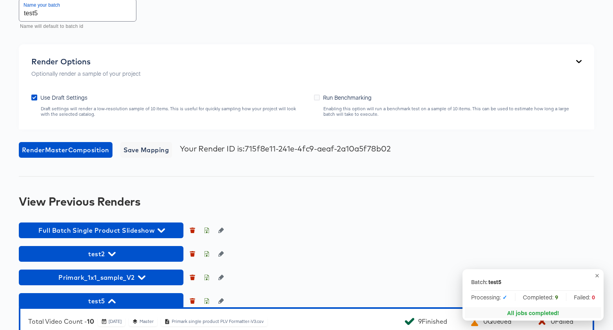
scroll to position [746, 0]
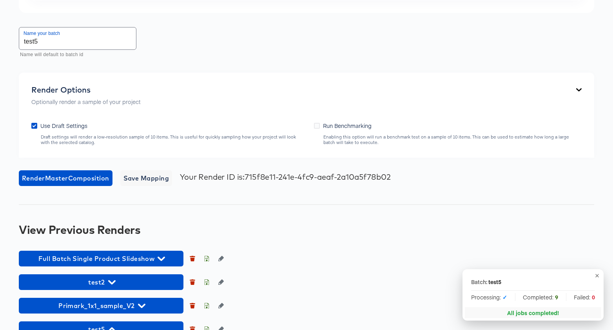
click at [87, 49] on input "test5" at bounding box center [77, 38] width 117 height 22
type input "test6"
click at [71, 183] on span "Render Master Composition" at bounding box center [65, 177] width 87 height 11
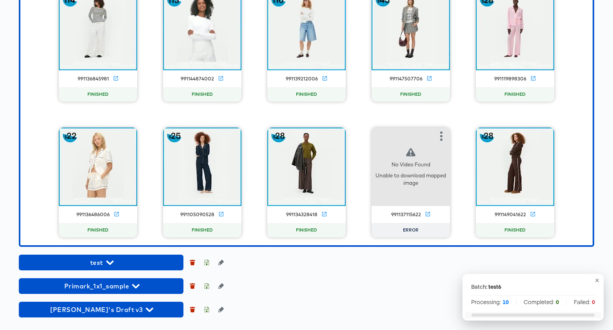
scroll to position [1139, 0]
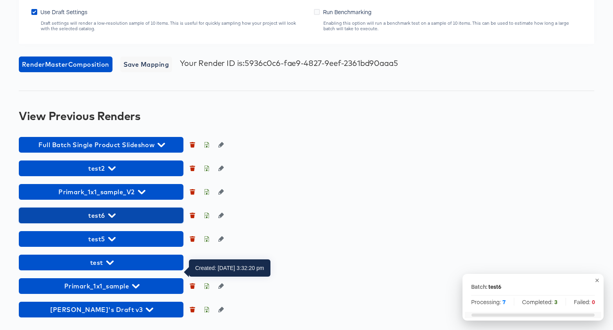
click at [120, 216] on span "test6" at bounding box center [101, 215] width 157 height 11
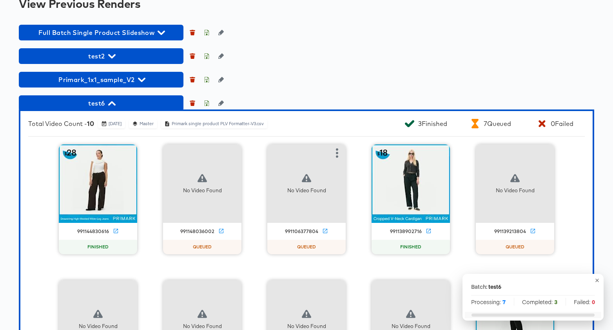
scroll to position [974, 0]
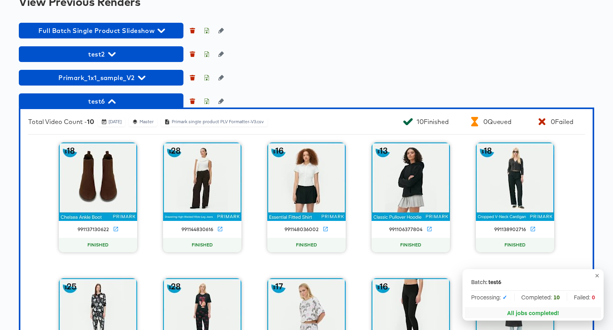
click at [597, 276] on icon "button" at bounding box center [597, 275] width 6 height 6
